Goal: Task Accomplishment & Management: Complete application form

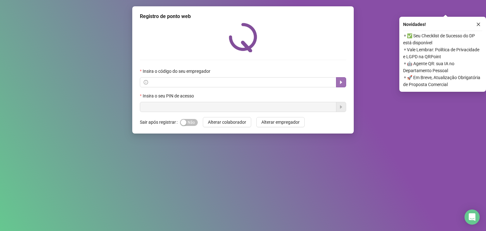
click at [344, 81] on button "button" at bounding box center [341, 82] width 10 height 10
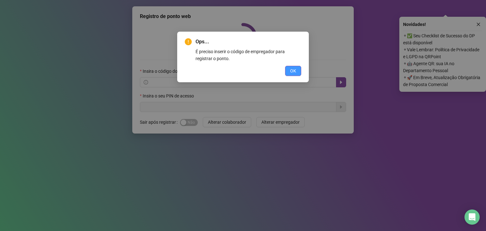
click at [294, 71] on span "OK" at bounding box center [293, 70] width 6 height 7
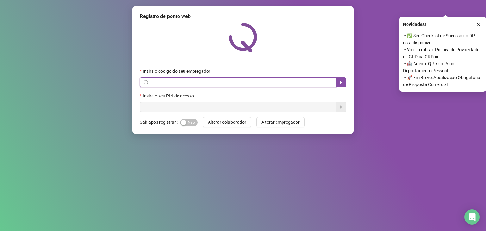
click at [165, 84] on input "text" at bounding box center [240, 82] width 183 height 7
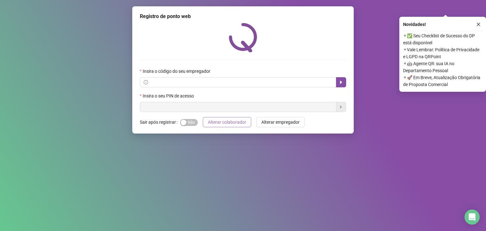
click at [227, 124] on span "Alterar colaborador" at bounding box center [227, 122] width 38 height 7
click at [269, 123] on span "Alterar empregador" at bounding box center [281, 122] width 38 height 7
click at [193, 123] on span "Sim Não" at bounding box center [189, 122] width 18 height 7
click at [192, 122] on div "button" at bounding box center [195, 123] width 6 height 6
click at [340, 82] on icon "caret-right" at bounding box center [341, 82] width 5 height 5
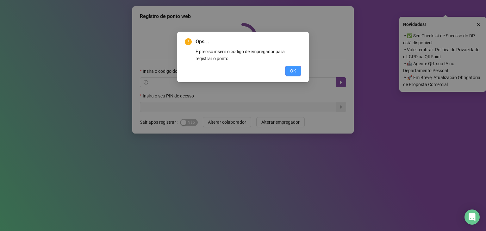
click at [290, 73] on span "OK" at bounding box center [293, 70] width 6 height 7
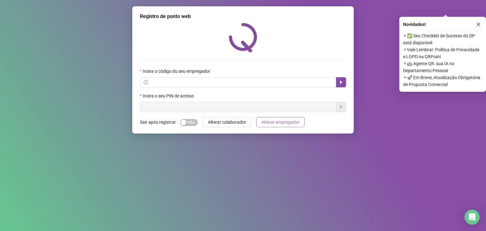
click at [283, 124] on span "Alterar empregador" at bounding box center [281, 122] width 38 height 7
click at [238, 119] on span "Alterar colaborador" at bounding box center [227, 122] width 38 height 7
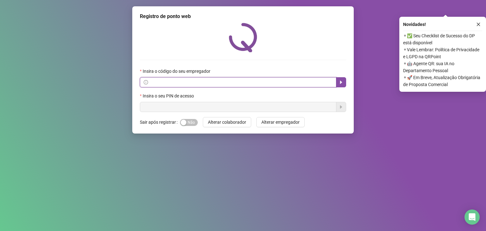
click at [251, 79] on input "text" at bounding box center [240, 82] width 183 height 7
click at [255, 79] on input "text" at bounding box center [240, 82] width 183 height 7
click at [147, 80] on icon "info-circle" at bounding box center [146, 82] width 4 height 4
click at [170, 86] on input "text" at bounding box center [240, 82] width 183 height 7
click at [177, 83] on input "text" at bounding box center [240, 82] width 183 height 7
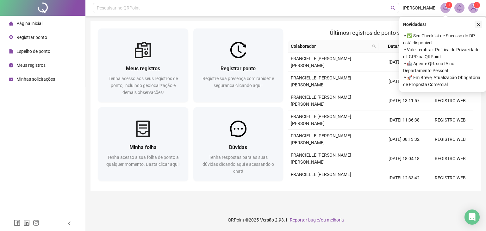
click at [481, 24] on button "button" at bounding box center [479, 25] width 8 height 8
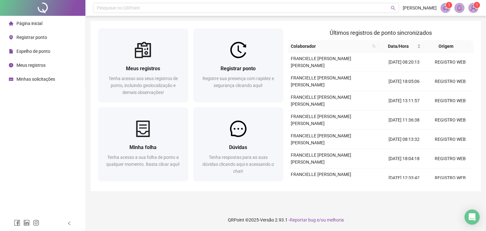
click at [35, 36] on span "Registrar ponto" at bounding box center [31, 37] width 31 height 5
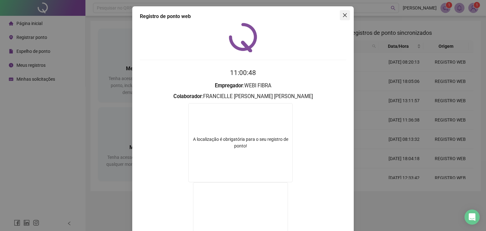
click at [344, 15] on icon "close" at bounding box center [345, 15] width 5 height 5
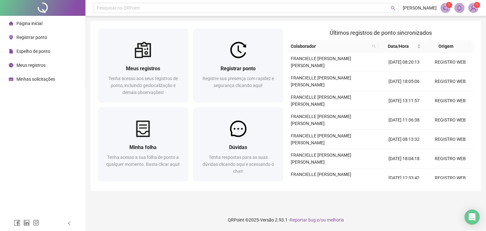
click at [23, 38] on span "Registrar ponto" at bounding box center [31, 37] width 31 height 5
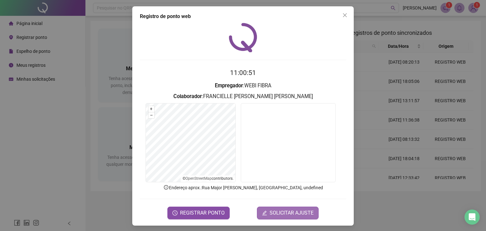
click at [293, 214] on span "SOLICITAR AJUSTE" at bounding box center [292, 213] width 44 height 8
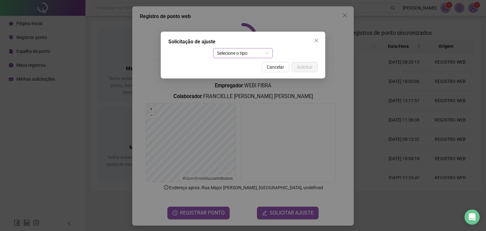
click at [270, 52] on div "Selecione o tipo" at bounding box center [243, 53] width 60 height 10
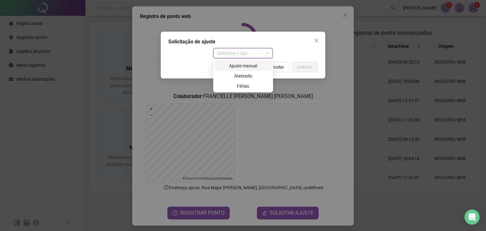
click at [255, 65] on div "Ajuste manual" at bounding box center [244, 65] width 50 height 7
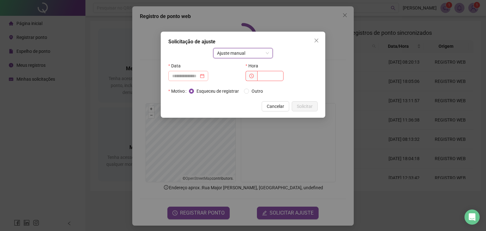
click at [208, 75] on div at bounding box center [188, 76] width 40 height 10
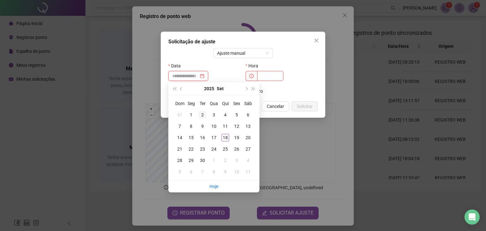
type input "**********"
drag, startPoint x: 200, startPoint y: 114, endPoint x: 220, endPoint y: 102, distance: 24.1
click at [200, 114] on div "2" at bounding box center [203, 115] width 8 height 8
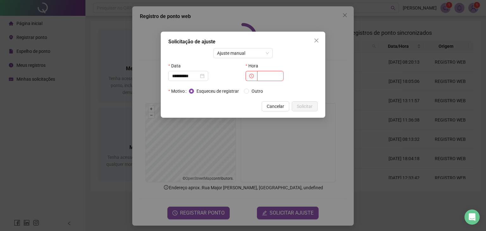
click at [267, 74] on input "text" at bounding box center [270, 76] width 26 height 10
type input "*****"
click at [315, 108] on button "Solicitar" at bounding box center [305, 106] width 26 height 10
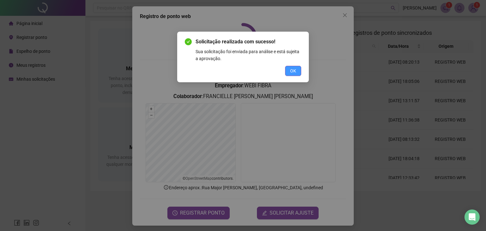
click at [297, 72] on button "OK" at bounding box center [293, 71] width 16 height 10
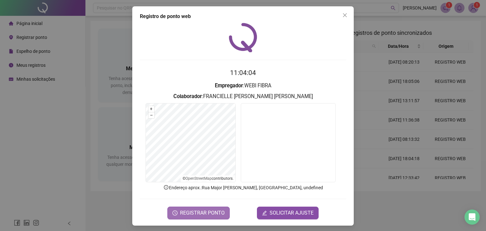
click at [216, 213] on span "REGISTRAR PONTO" at bounding box center [202, 213] width 45 height 8
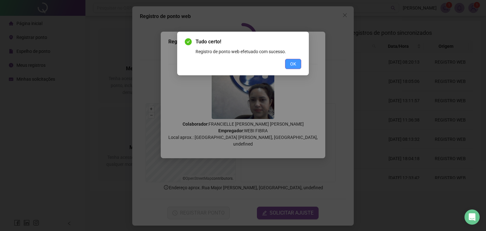
click at [293, 64] on span "OK" at bounding box center [293, 63] width 6 height 7
